Goal: Task Accomplishment & Management: Use online tool/utility

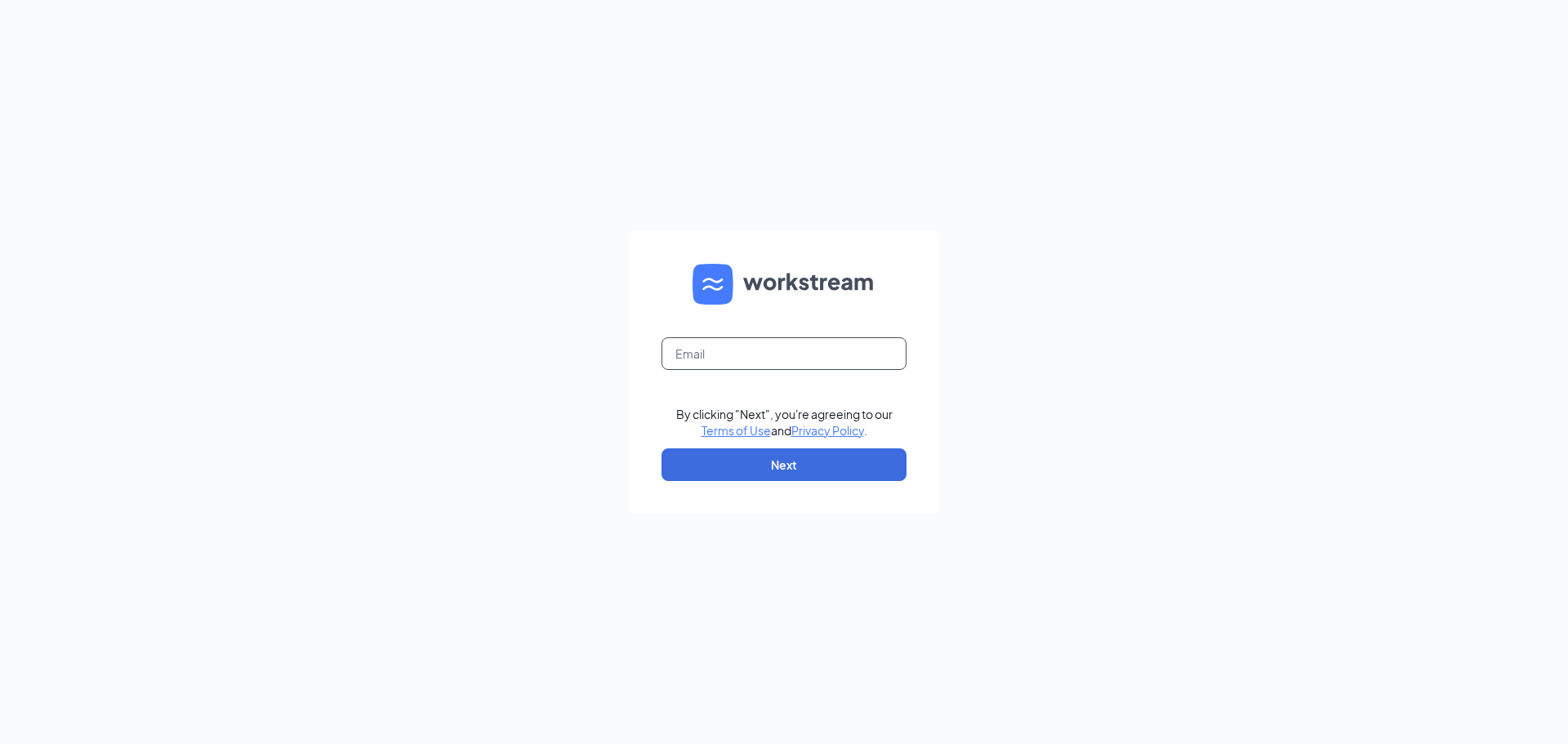
click at [794, 352] on input "text" at bounding box center [783, 353] width 245 height 32
type input "claude@chickslims.com"
click at [749, 476] on button "Next" at bounding box center [783, 464] width 245 height 32
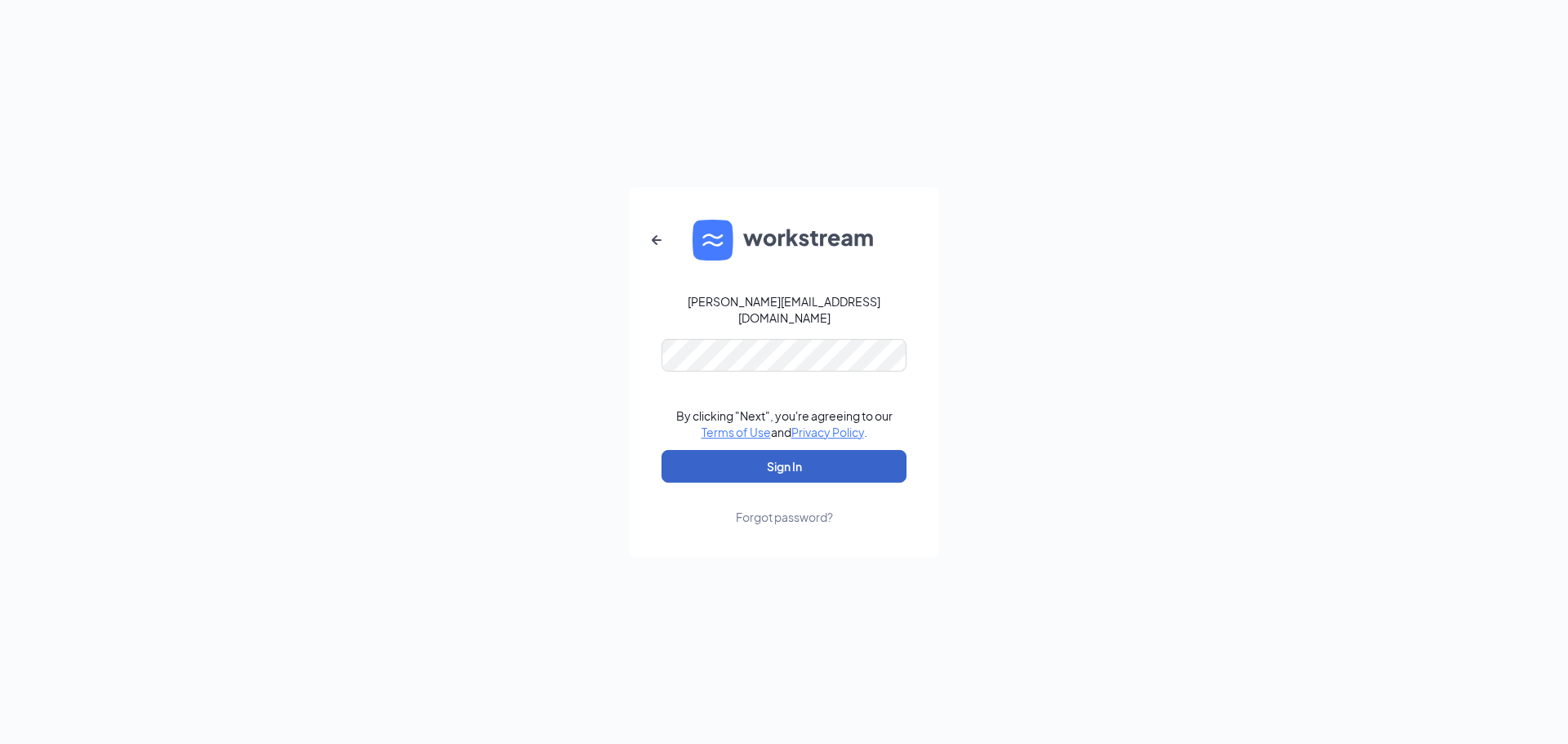
click at [735, 459] on button "Sign In" at bounding box center [783, 466] width 245 height 32
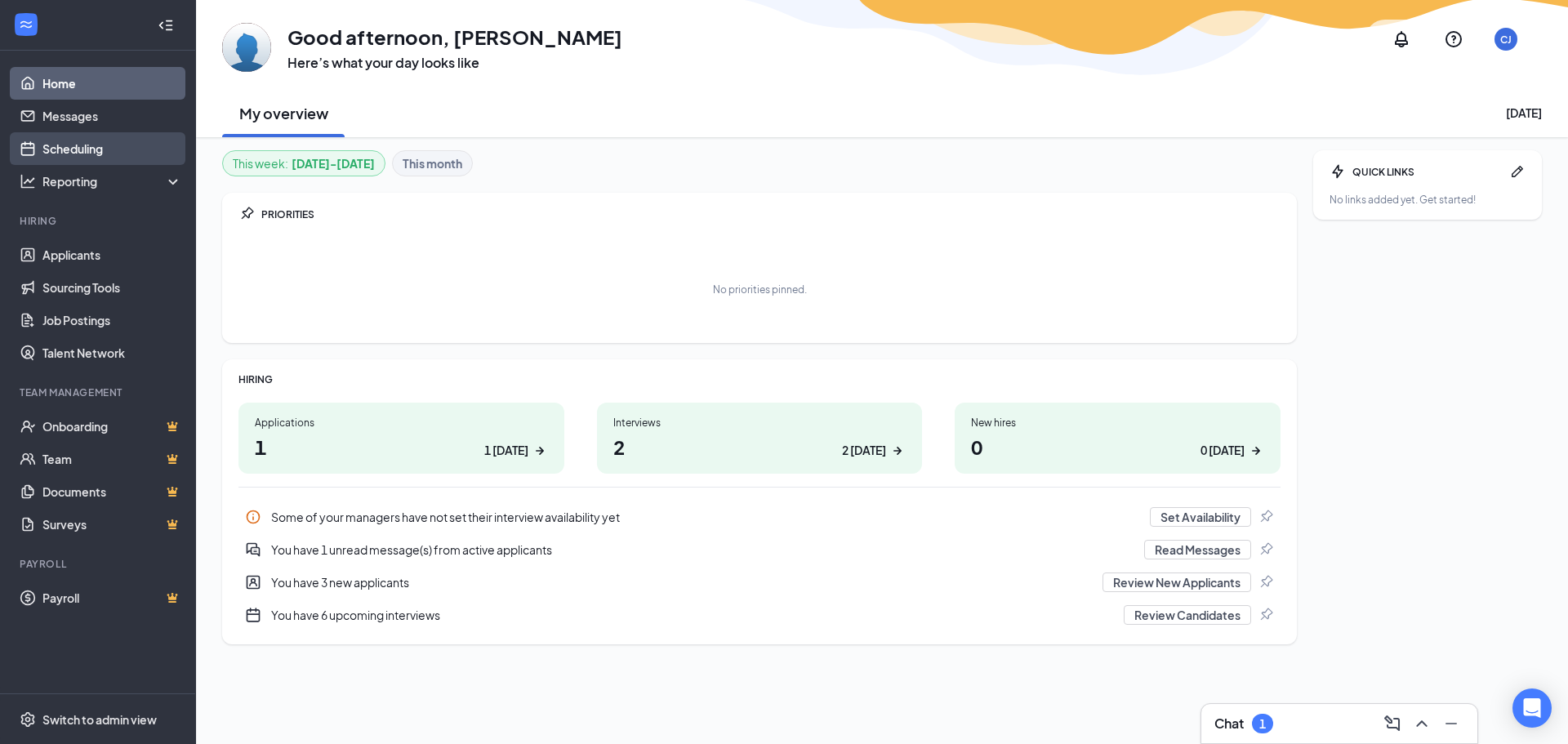
click at [73, 147] on link "Scheduling" at bounding box center [112, 148] width 140 height 32
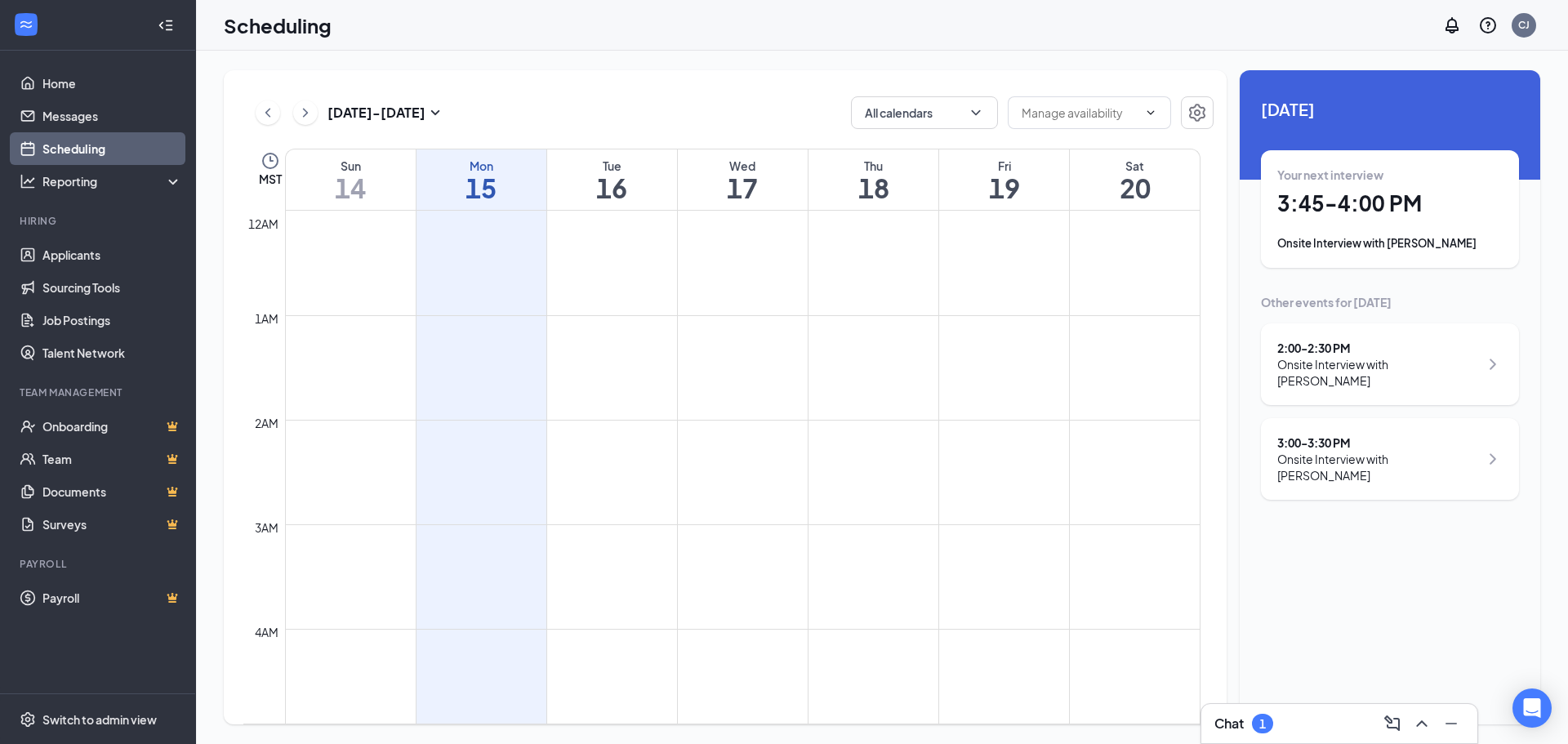
scroll to position [803, 0]
click at [1402, 246] on div "Onsite Interview with [PERSON_NAME]" at bounding box center [1389, 243] width 225 height 16
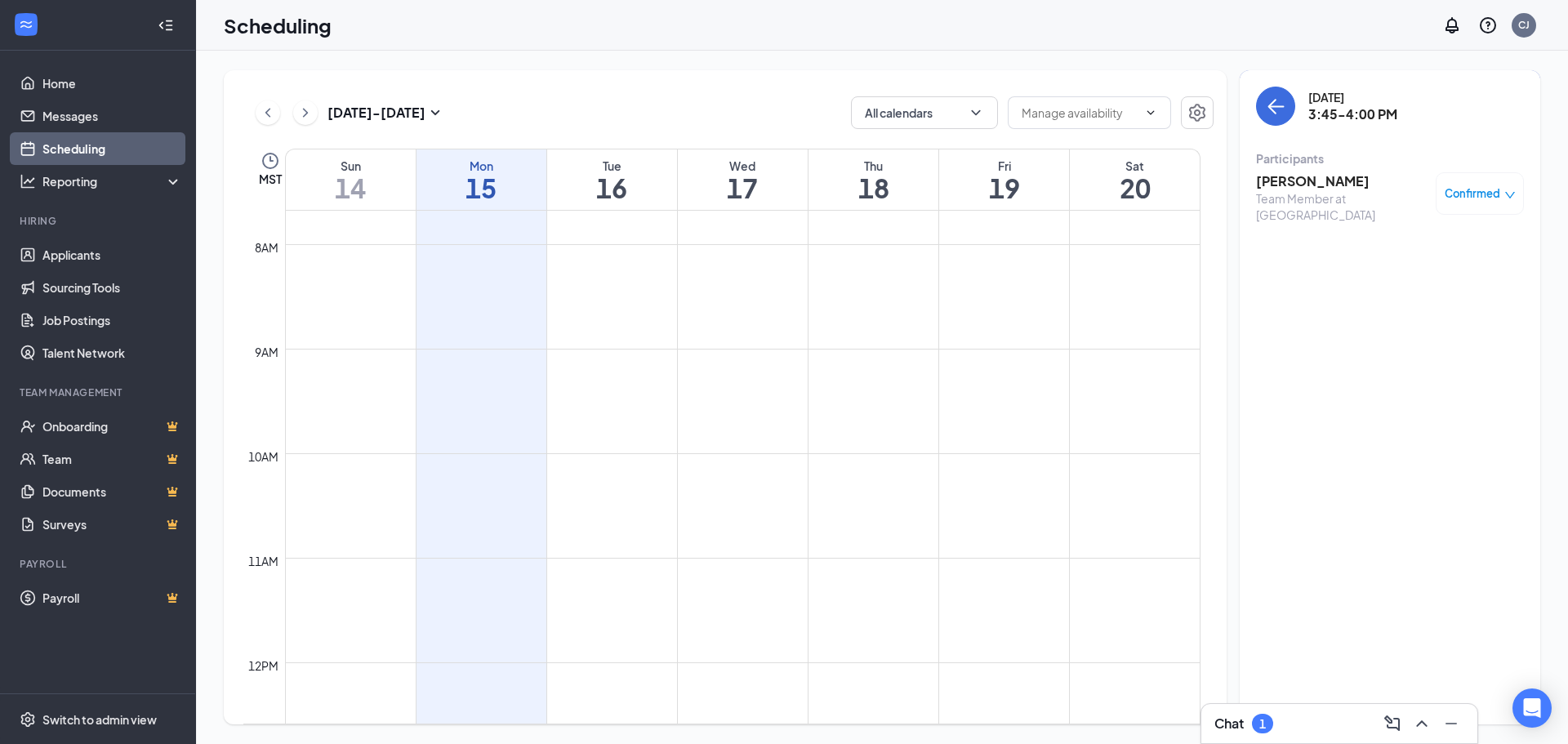
click at [1270, 182] on h3 "[PERSON_NAME]" at bounding box center [1342, 181] width 171 height 18
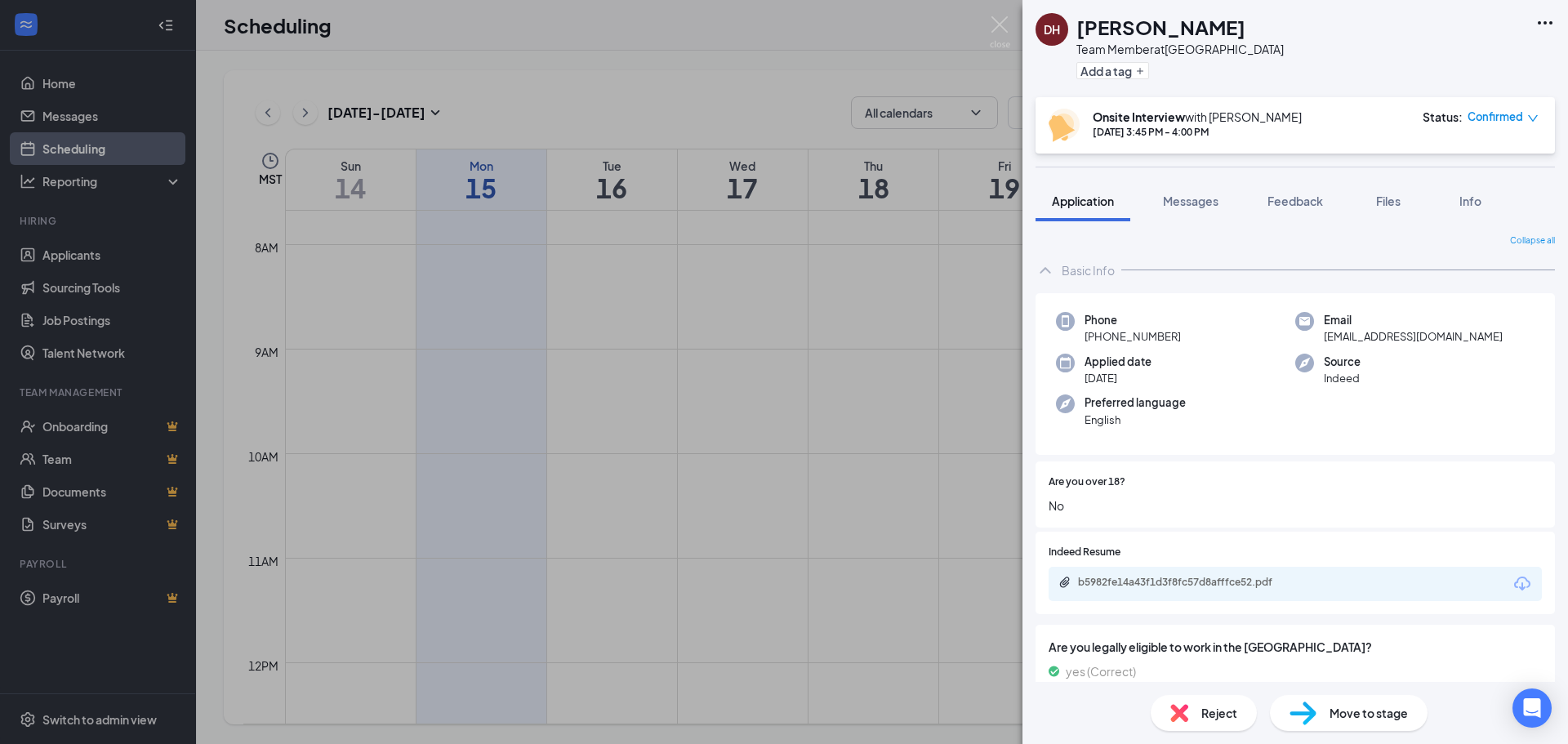
click at [1415, 590] on div "b5982fe14a43f1d3f8fc57d8afffce52.pdf" at bounding box center [1295, 584] width 493 height 34
click at [1158, 580] on div "b5982fe14a43f1d3f8fc57d8afffce52.pdf" at bounding box center [1192, 582] width 228 height 13
click at [993, 19] on img at bounding box center [999, 31] width 20 height 31
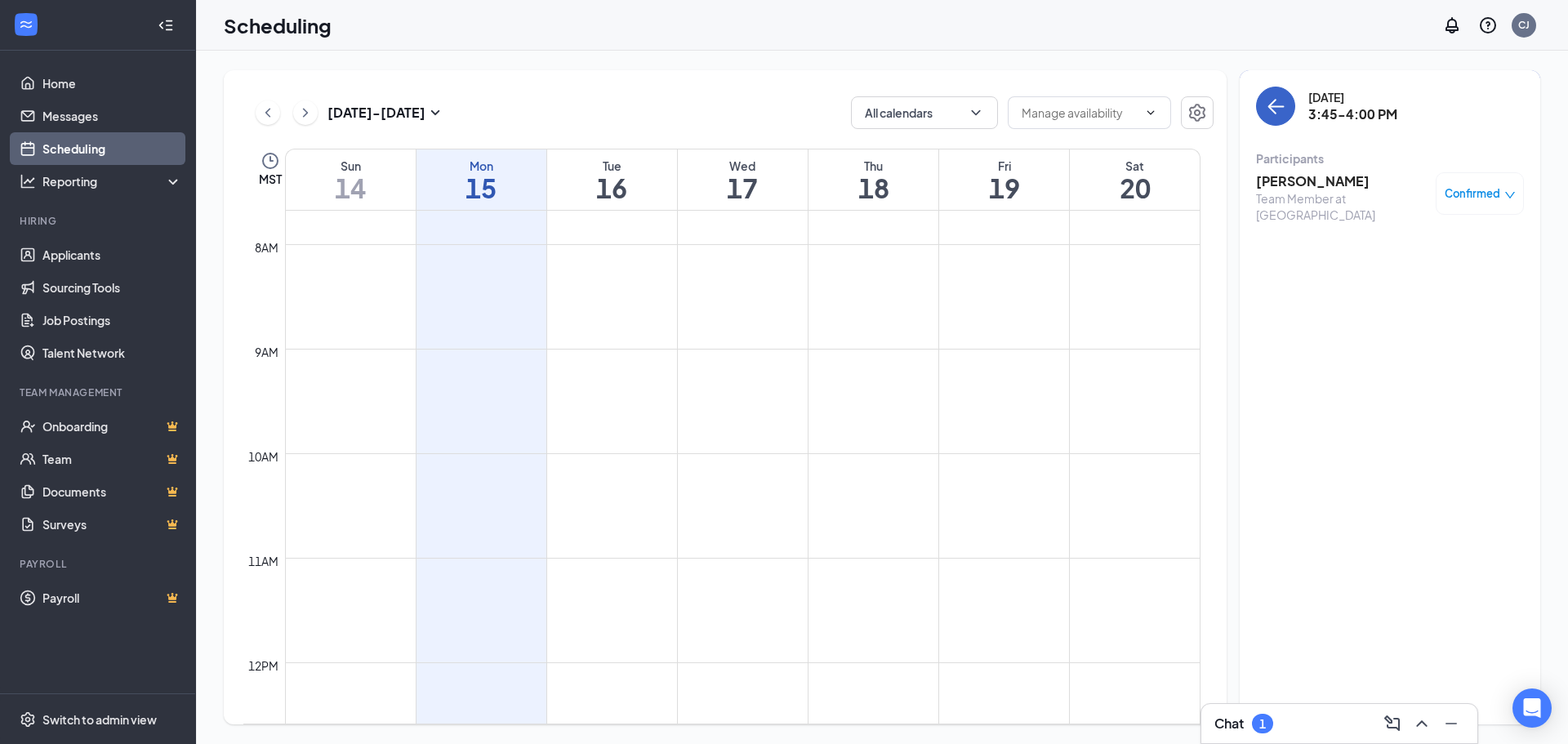
click at [1282, 122] on button "back-button" at bounding box center [1275, 106] width 39 height 39
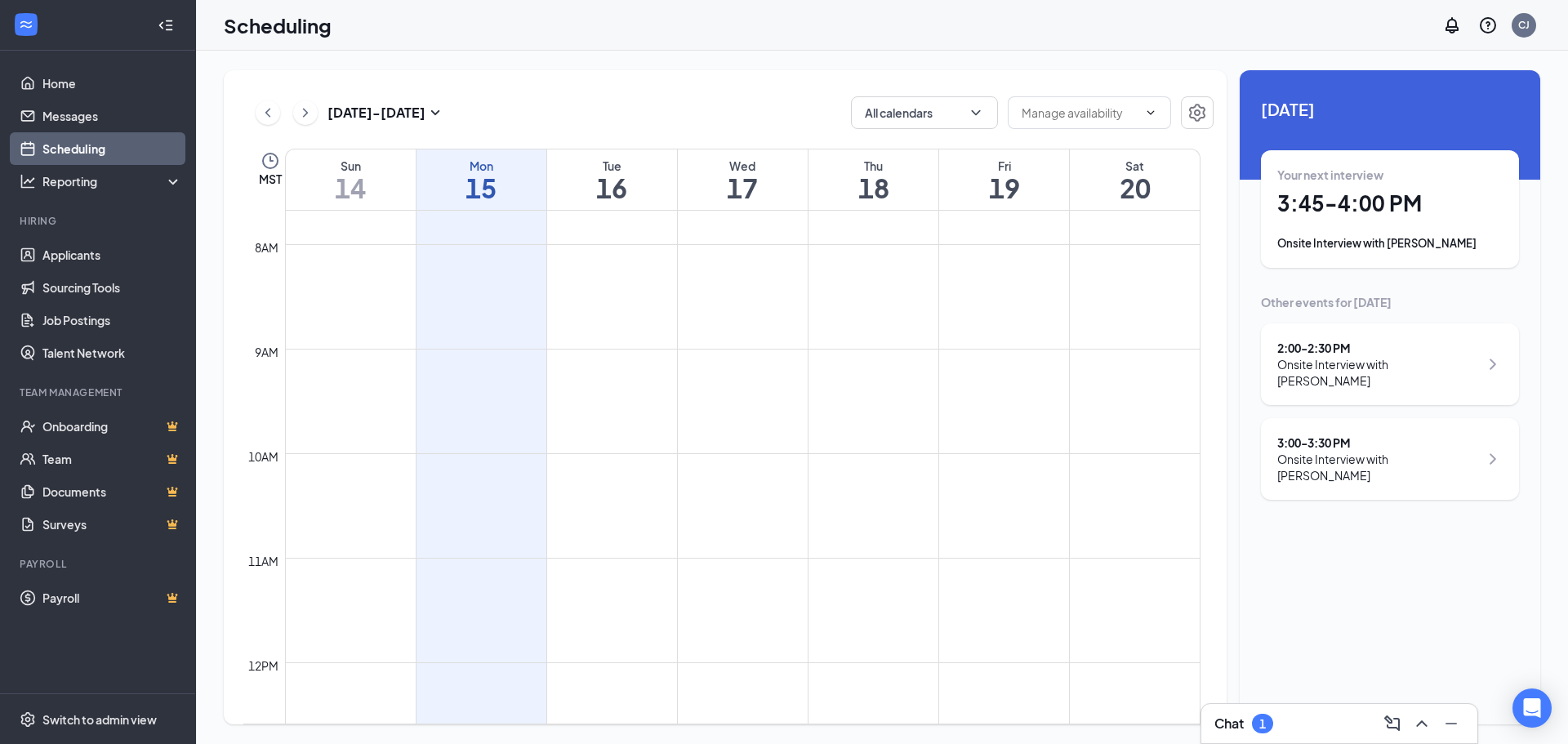
click at [1260, 718] on div "1" at bounding box center [1262, 724] width 7 height 14
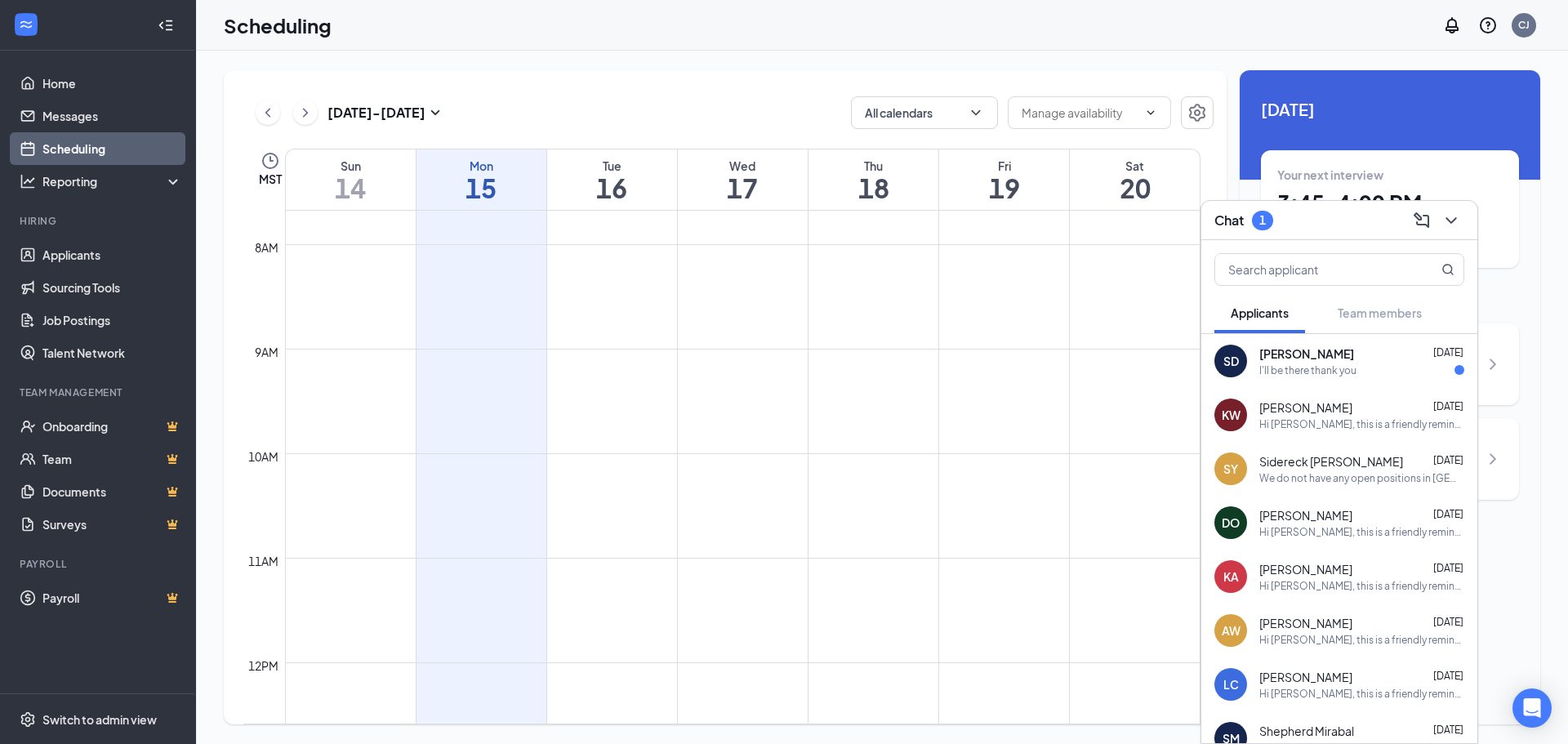
click at [1315, 367] on div "I'll be there thank you" at bounding box center [1307, 370] width 97 height 14
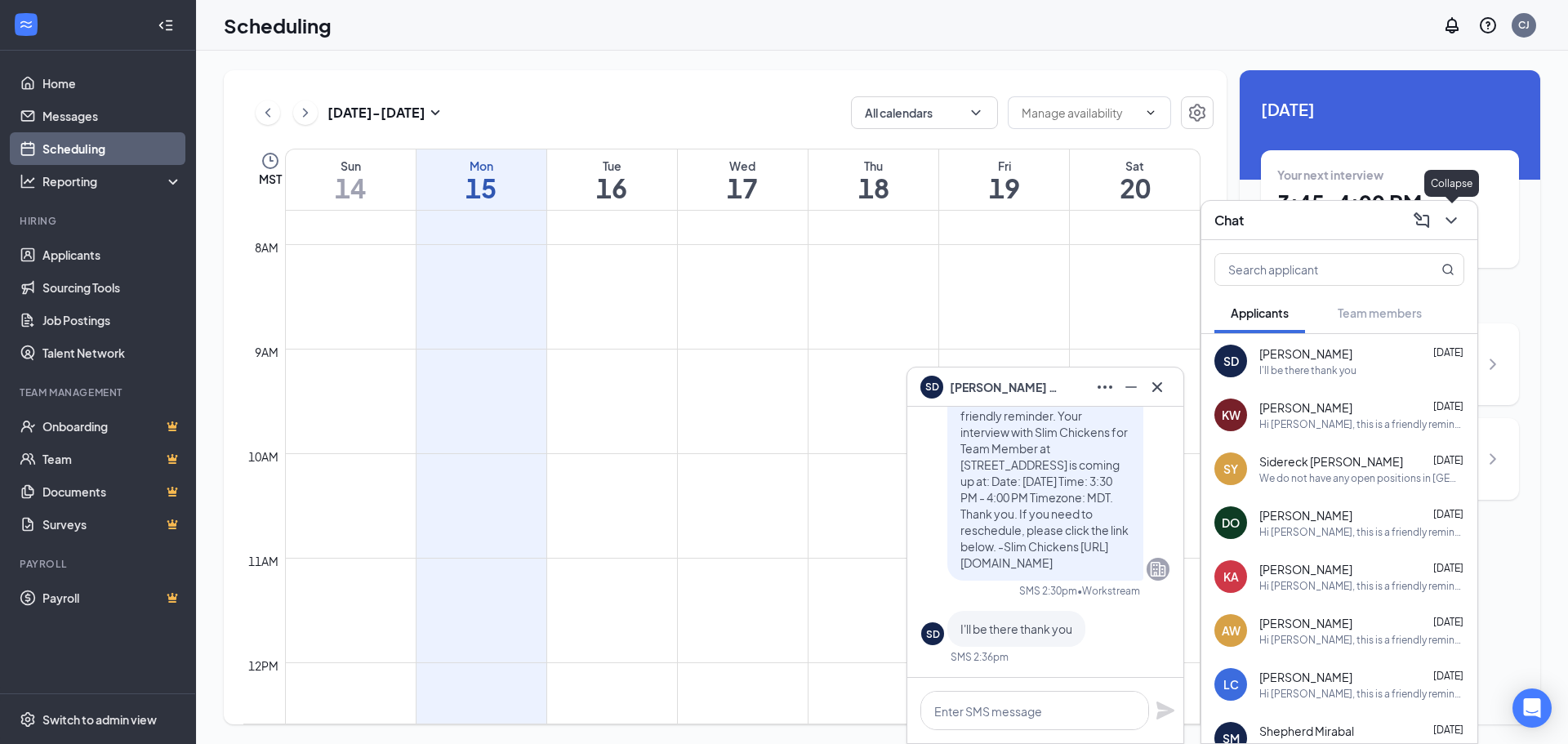
click at [1455, 224] on icon "ChevronDown" at bounding box center [1451, 220] width 20 height 20
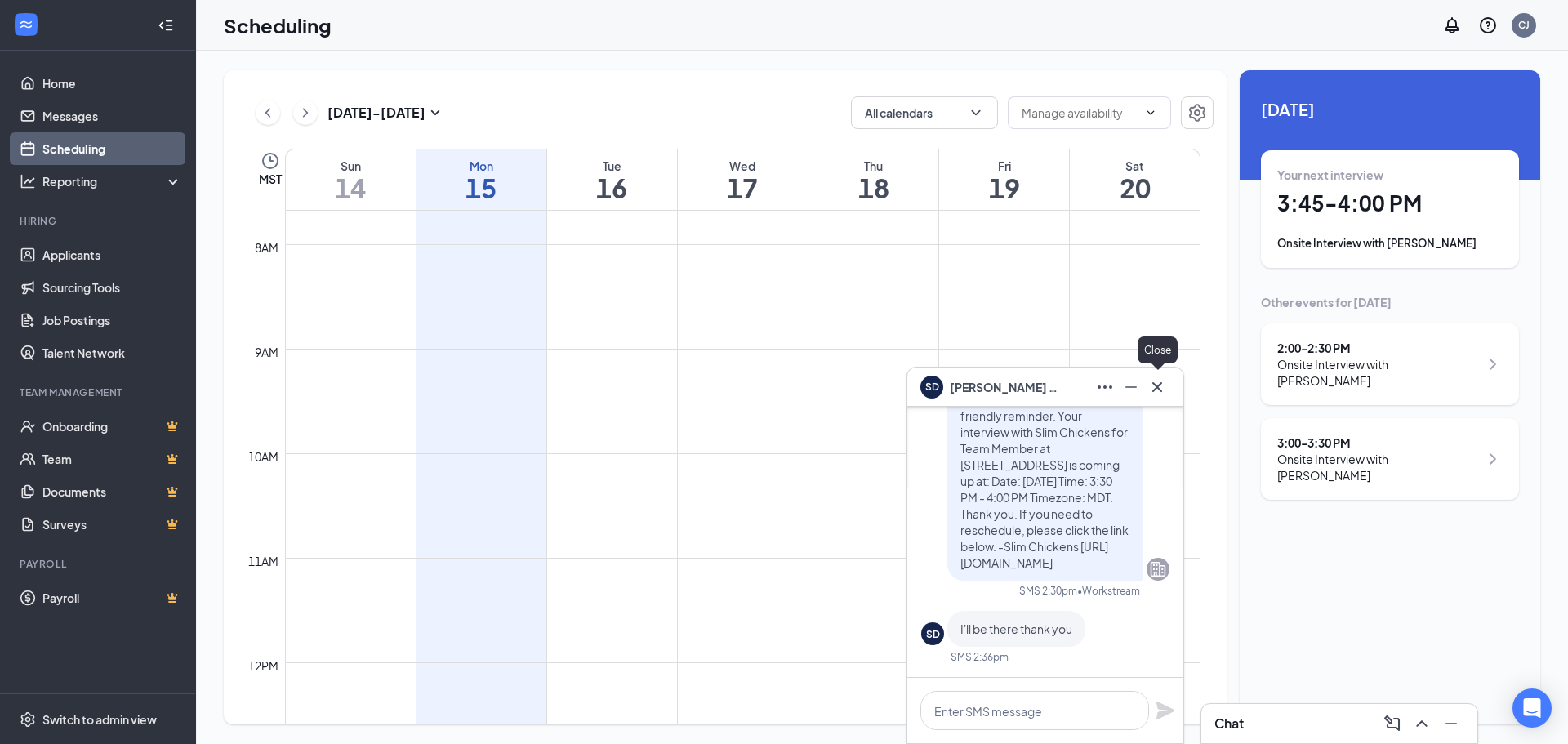
click at [1155, 386] on icon "Cross" at bounding box center [1157, 386] width 20 height 20
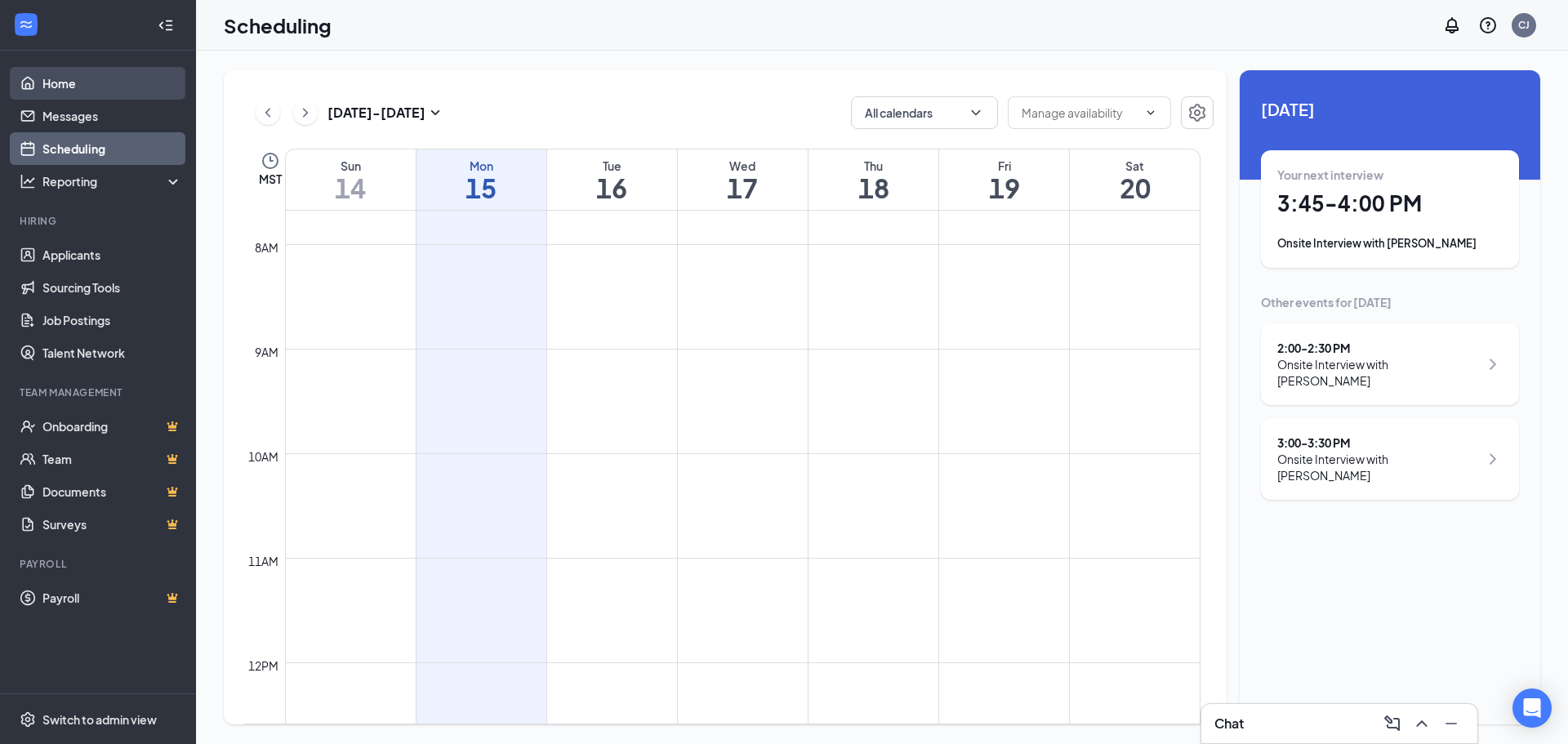
click at [51, 82] on link "Home" at bounding box center [112, 83] width 140 height 32
